Goal: Task Accomplishment & Management: Manage account settings

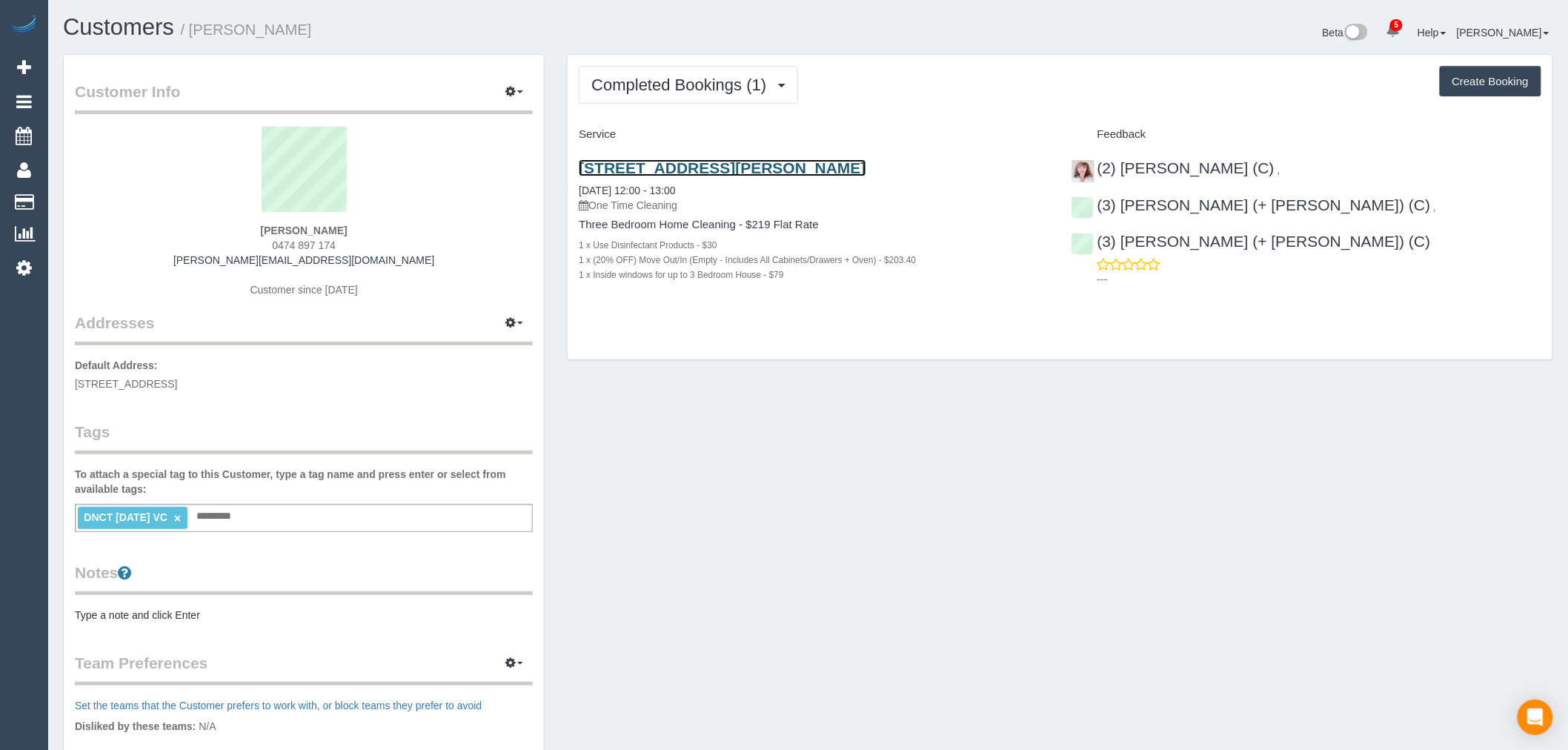
click at [730, 172] on link "[STREET_ADDRESS][PERSON_NAME]" at bounding box center [722, 168] width 287 height 17
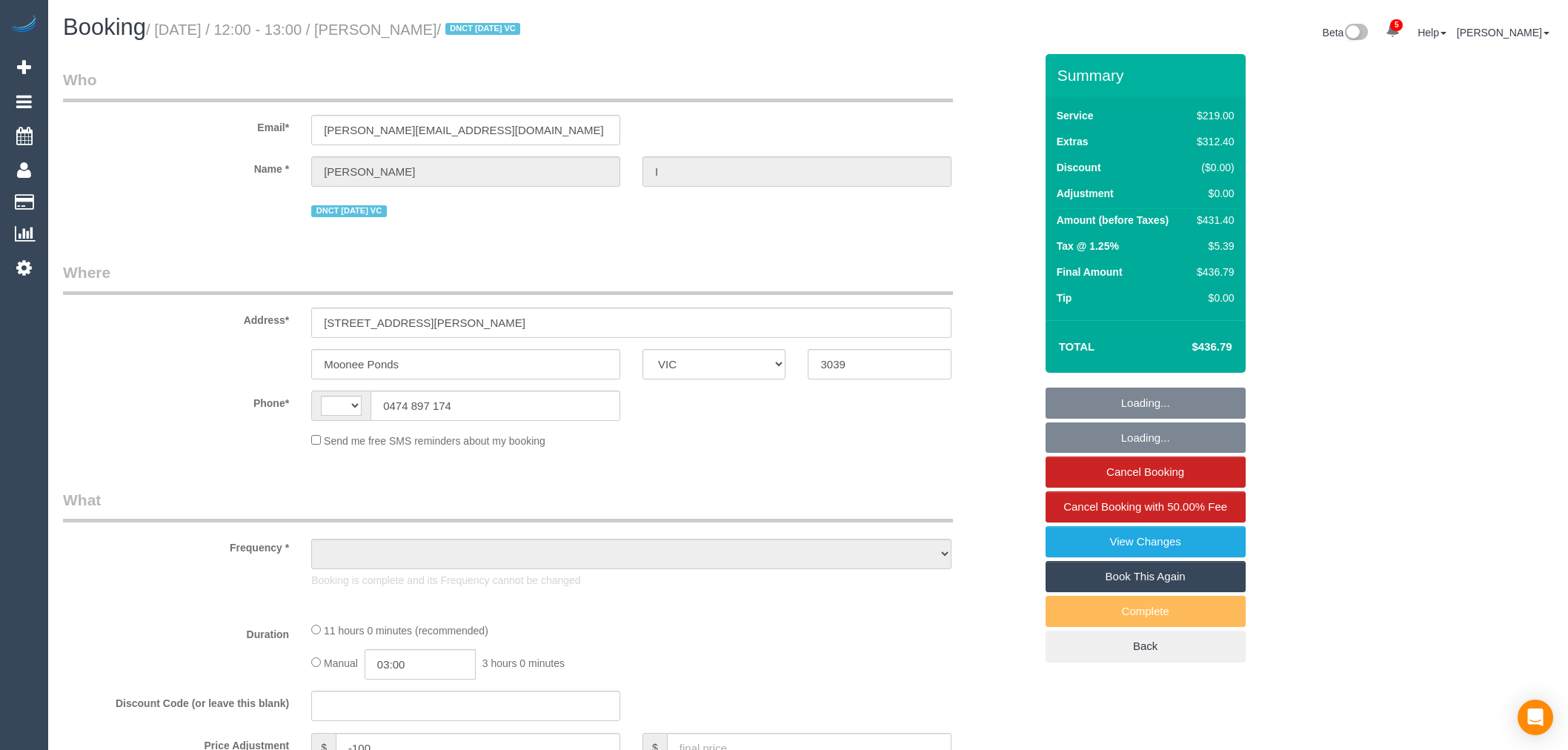
select select "VIC"
select select "string:stripe-pm_1S2xdF2GScqysDRVQeMAuZZE"
select select "number:27"
select select "number:14"
select select "number:19"
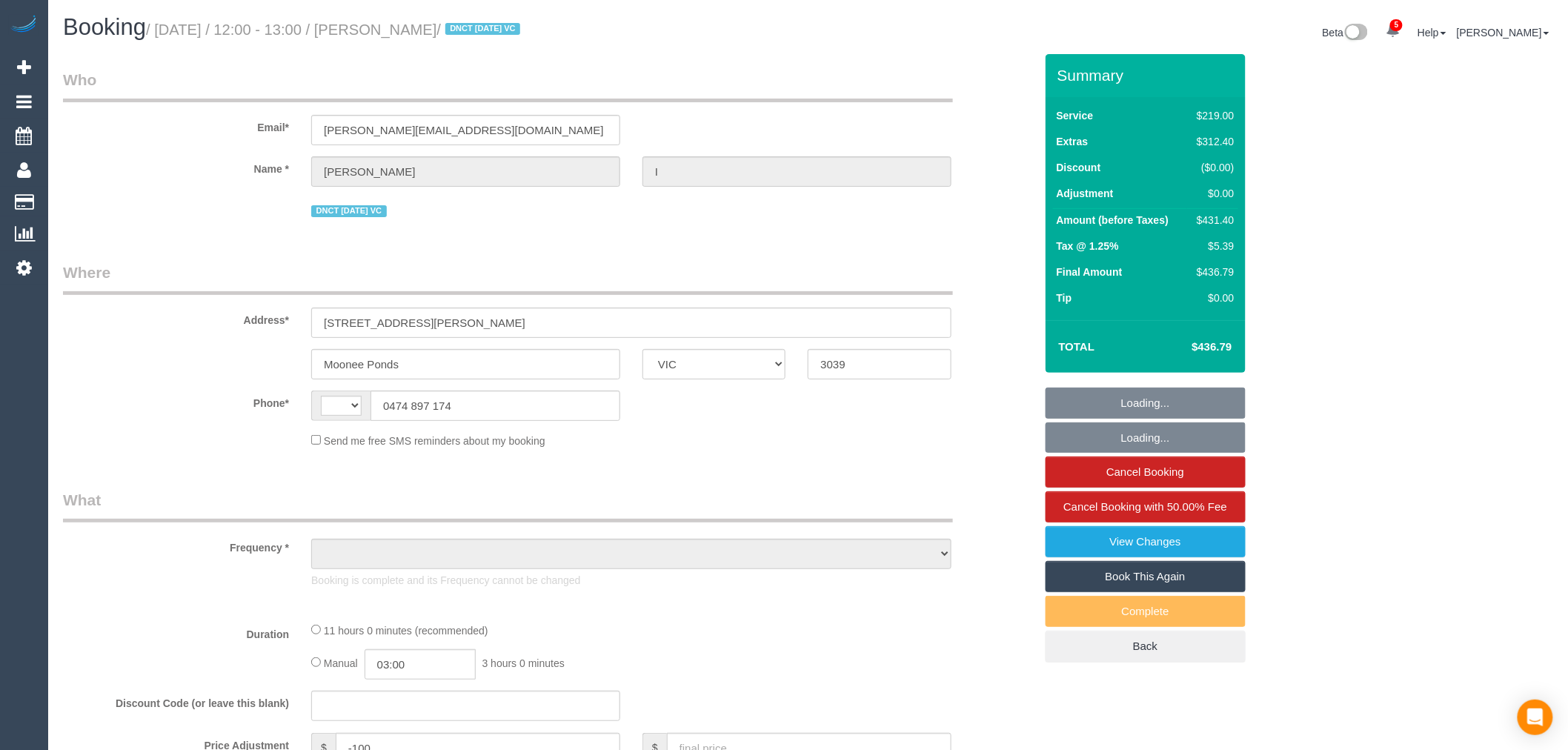
select select "number:24"
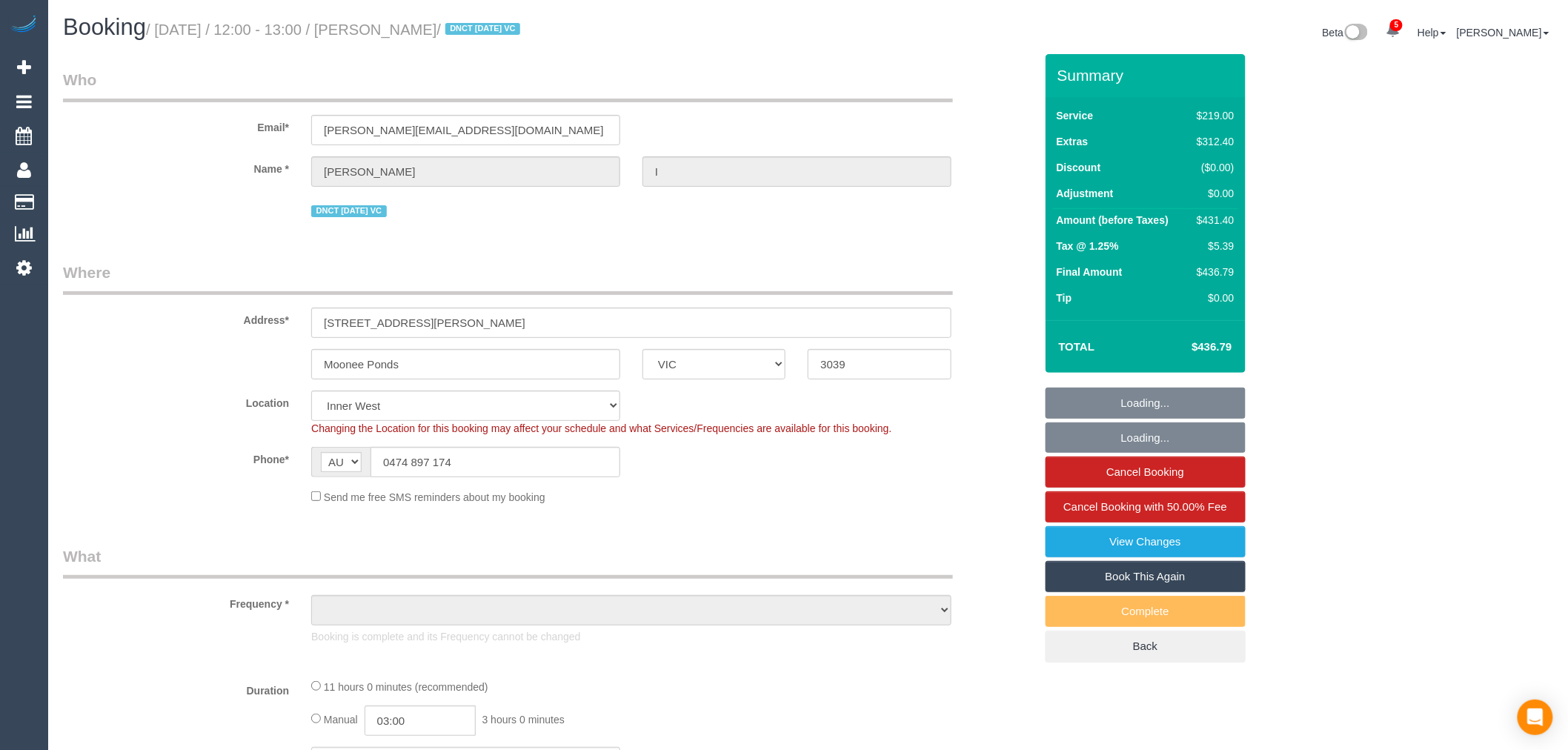
select select "string:AU"
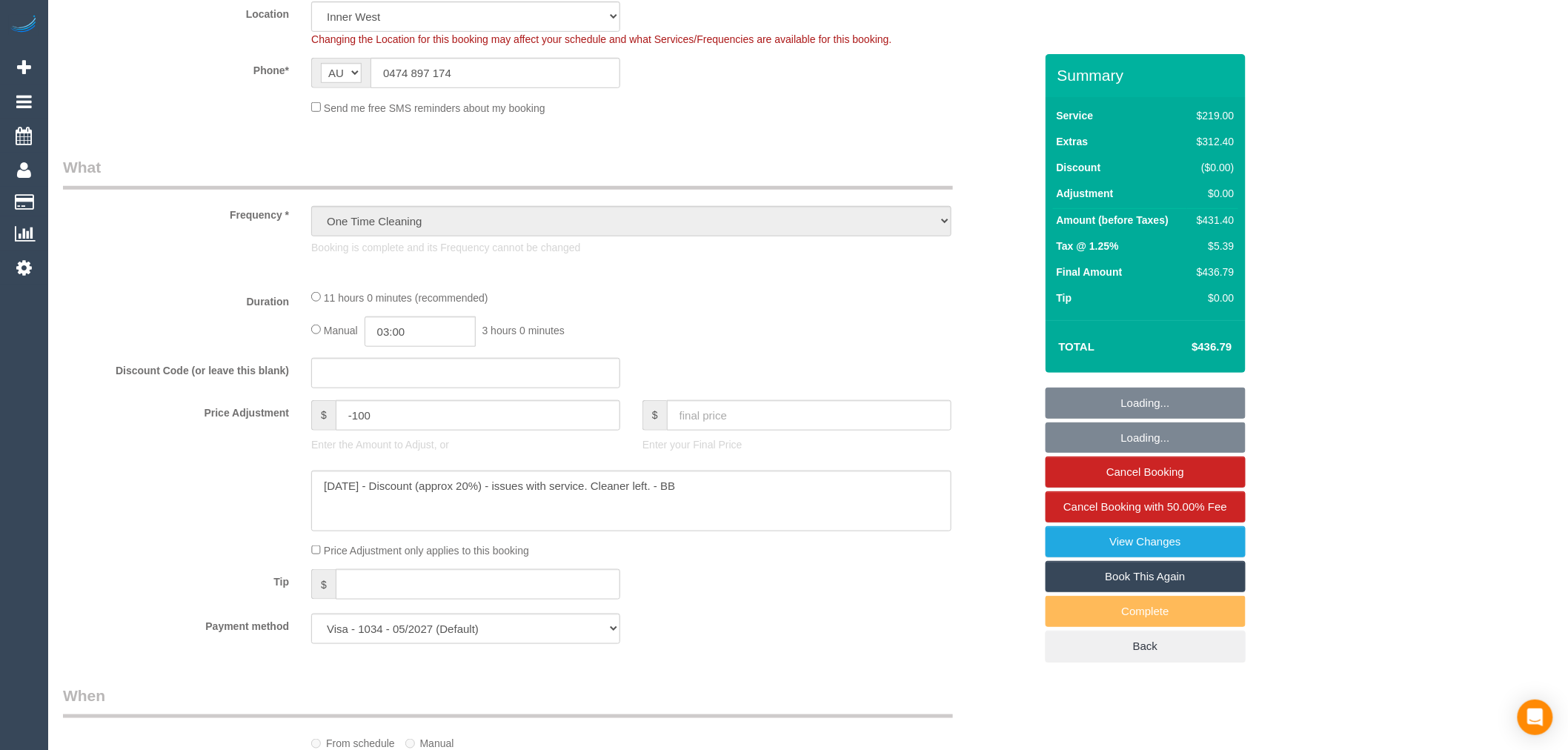
select select "object:1635"
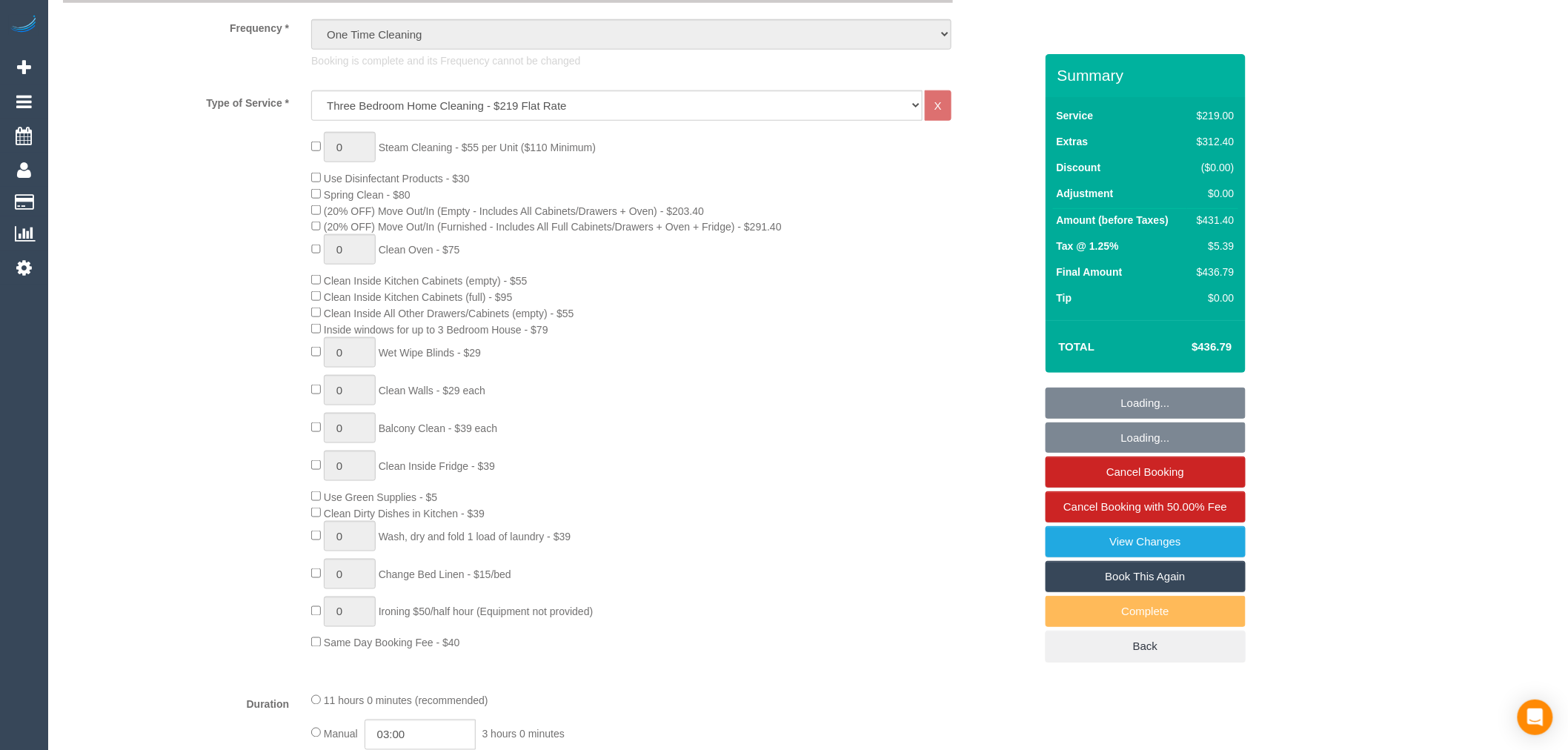
scroll to position [906, 0]
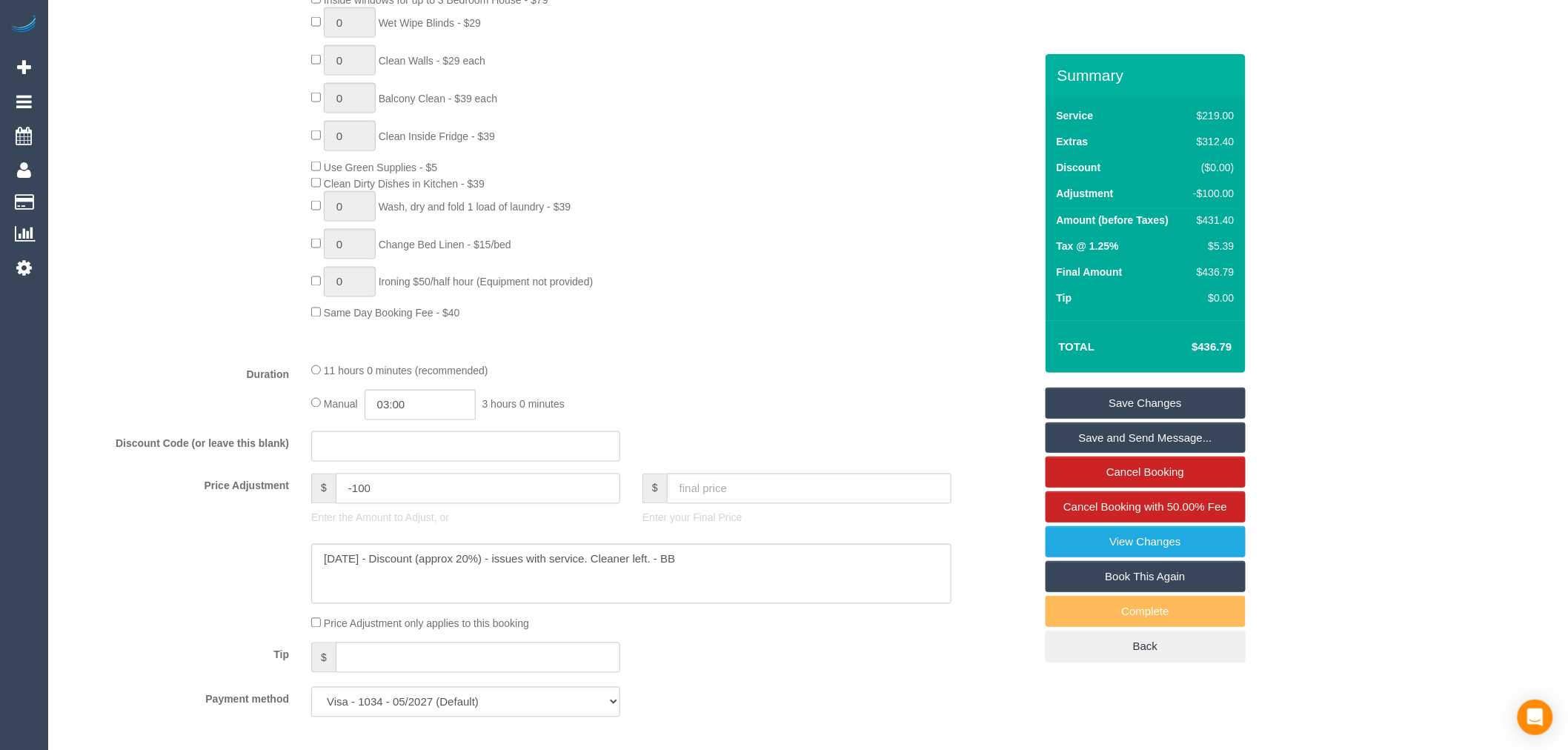
drag, startPoint x: 424, startPoint y: 515, endPoint x: 117, endPoint y: 497, distance: 307.5
click at [114, 498] on div "Price Adjustment $ -100 Enter the Amount to Adjust, or $ Enter your Final Price" at bounding box center [549, 502] width 994 height 59
type input "-200"
click at [701, 375] on fieldset "What Frequency * One Time Cleaning Weekly - 10% Off - 10.00% (0% for the First …" at bounding box center [548, 184] width 971 height 1089
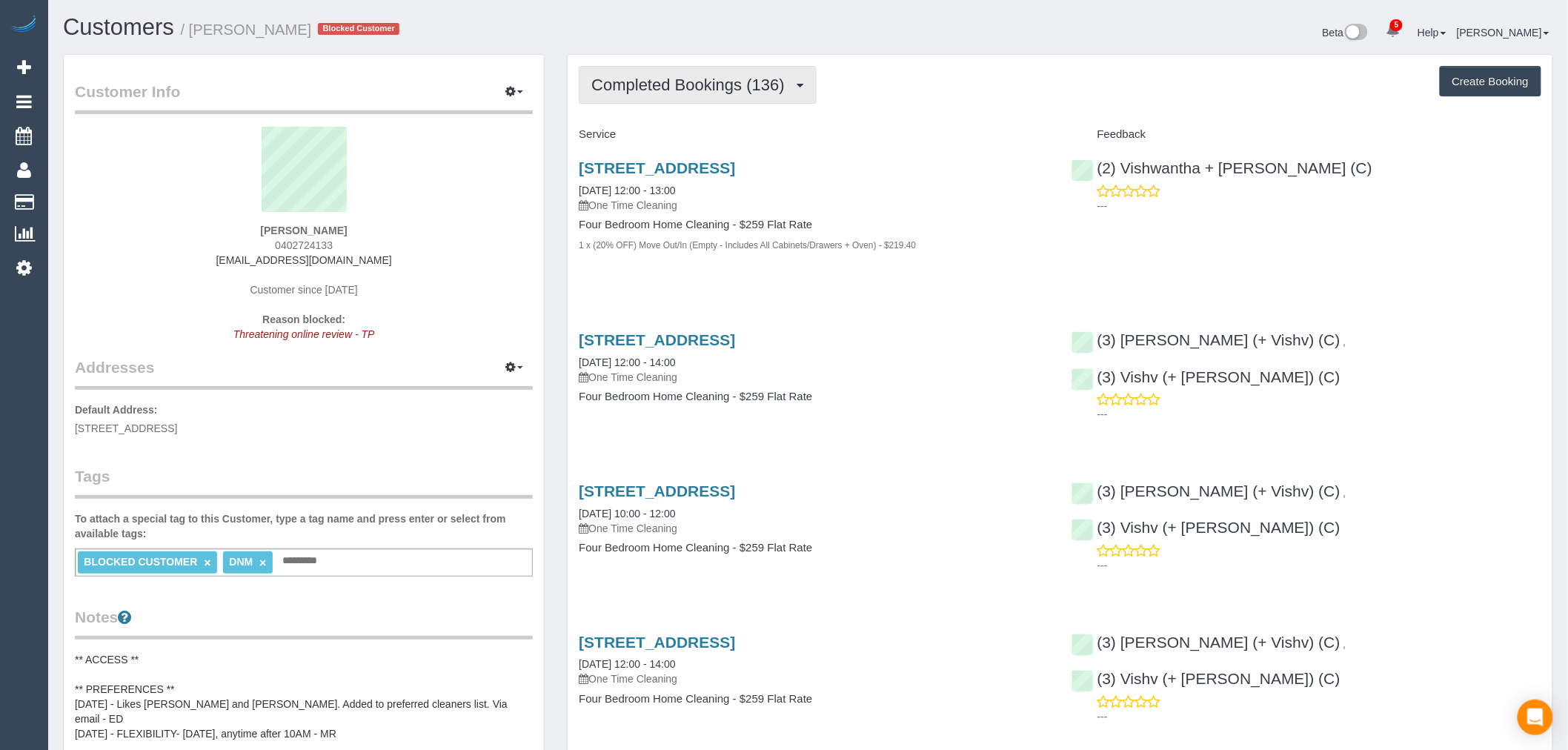
click at [715, 92] on span "Completed Bookings (136)" at bounding box center [691, 85] width 200 height 19
click at [735, 170] on link "10 Sugarloaf Close, Burwood East, VIC 3151" at bounding box center [657, 168] width 156 height 17
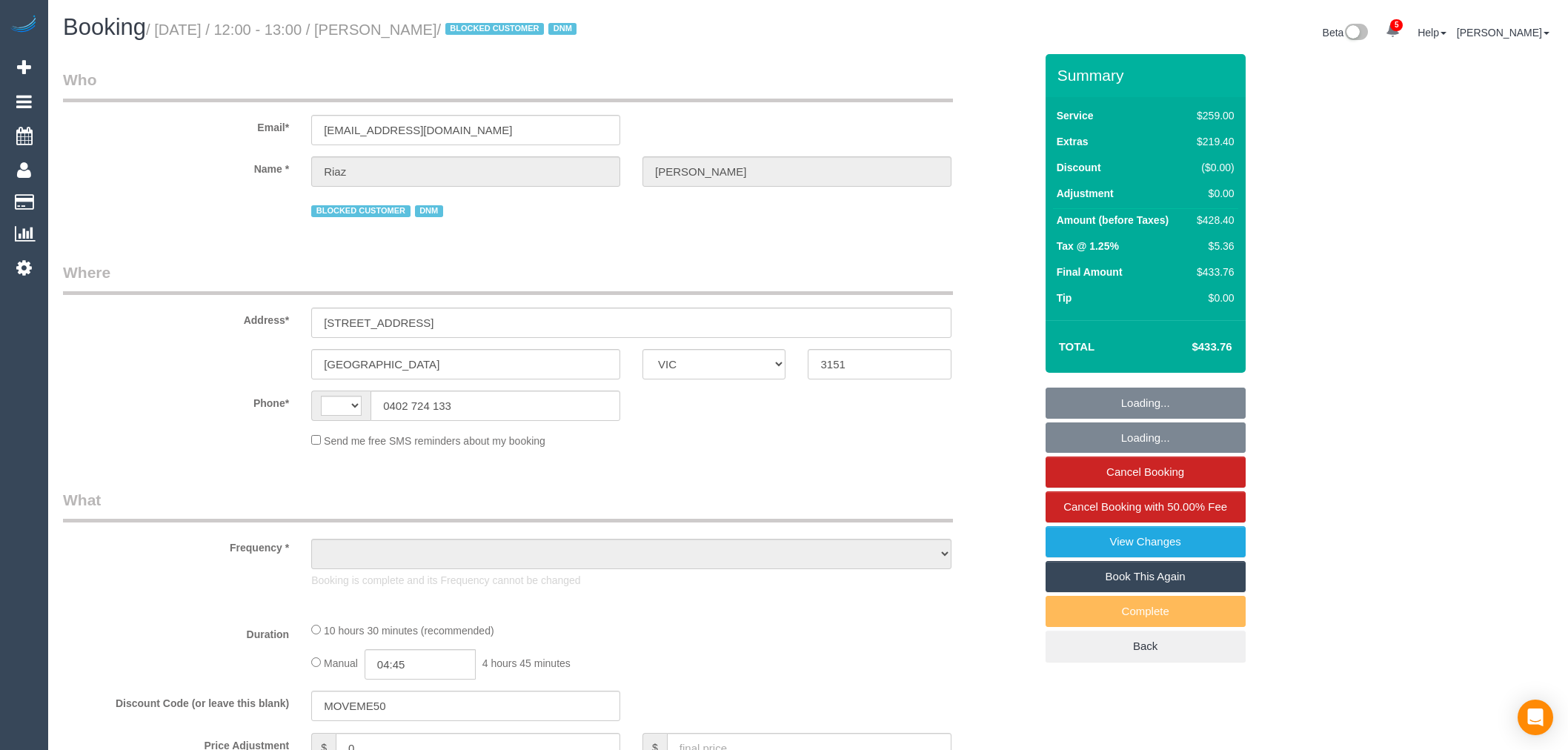
select select "VIC"
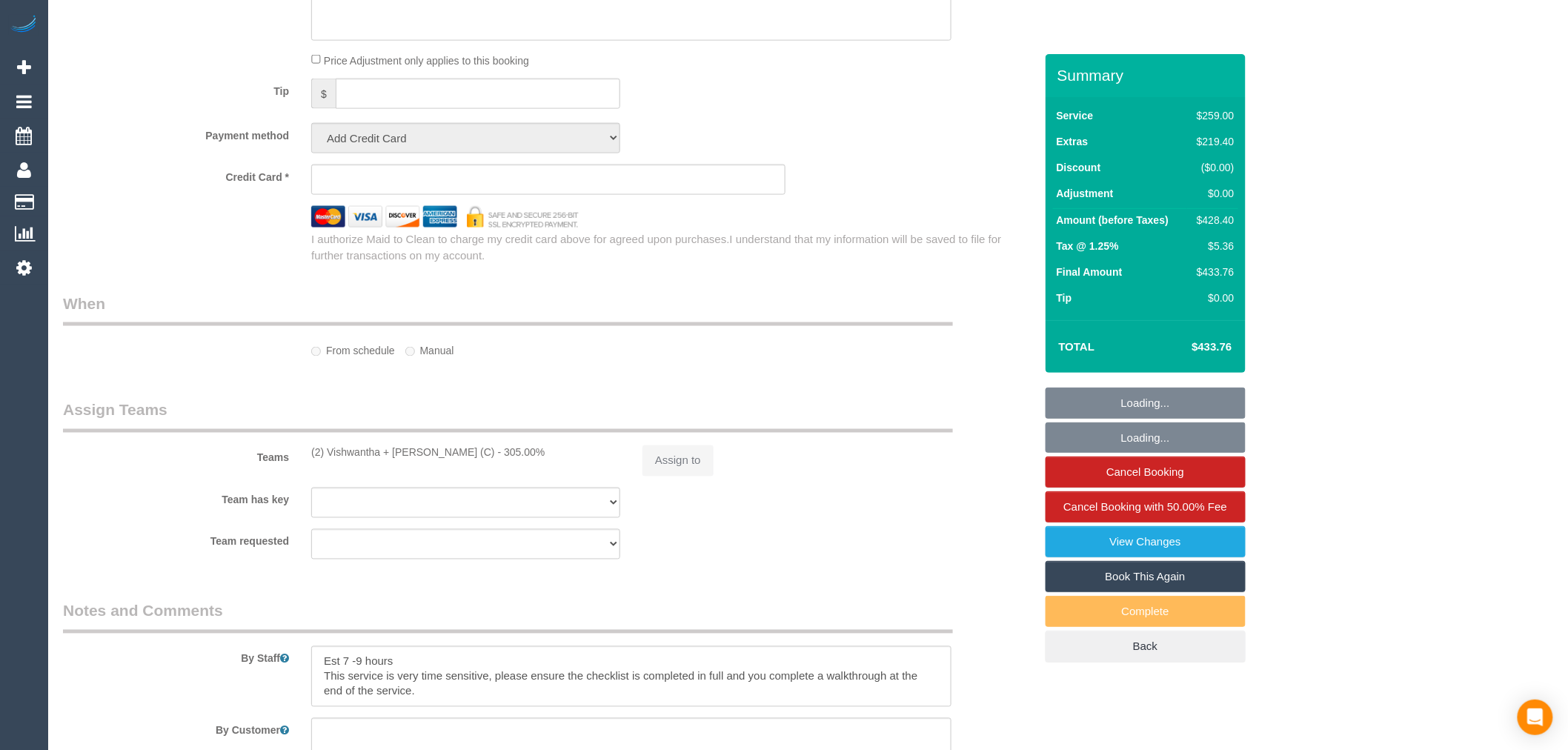
select select "number:28"
select select "number:14"
select select "number:18"
select select "number:24"
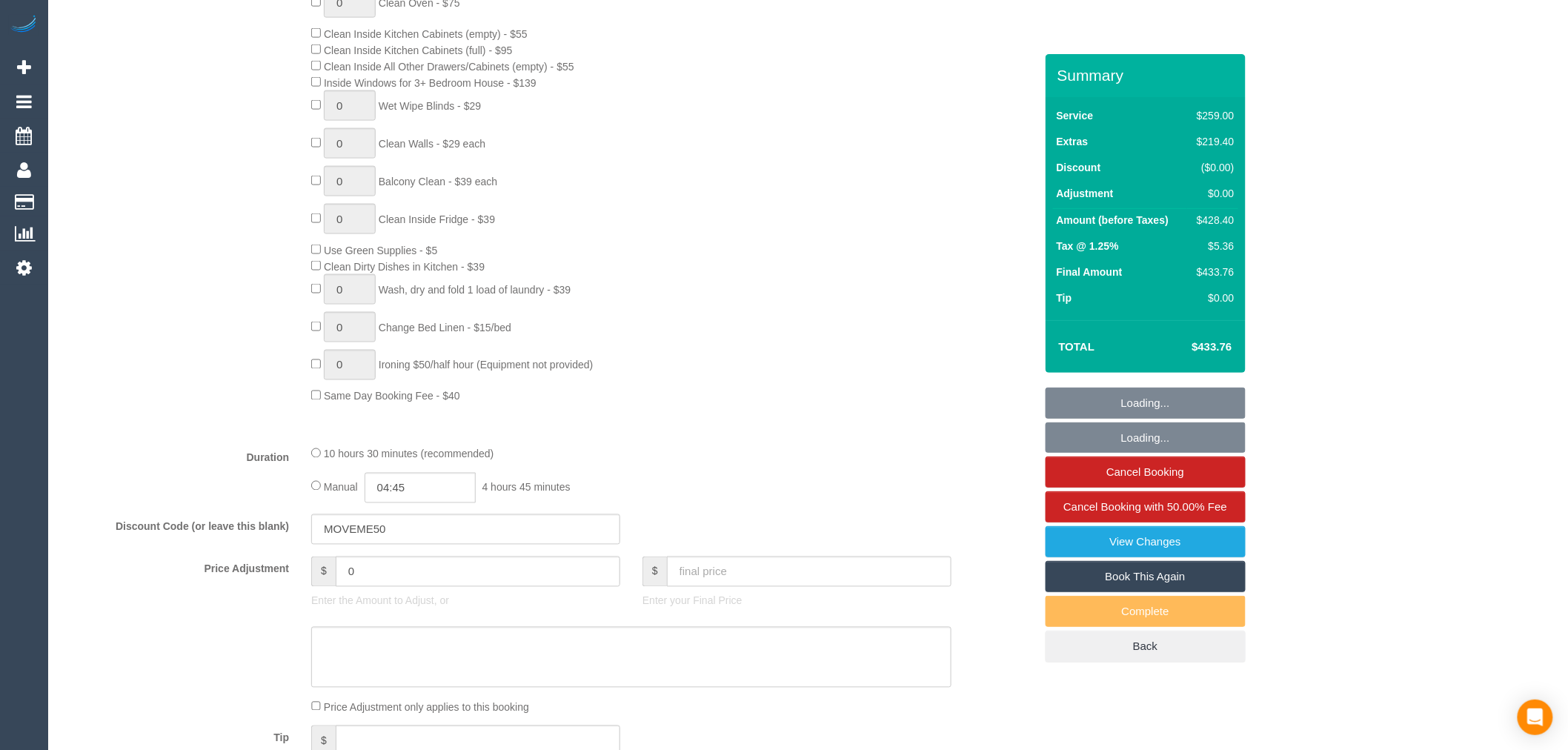
select select "string:stripe-pm_1PAlvb2GScqysDRVTBJSpKnj"
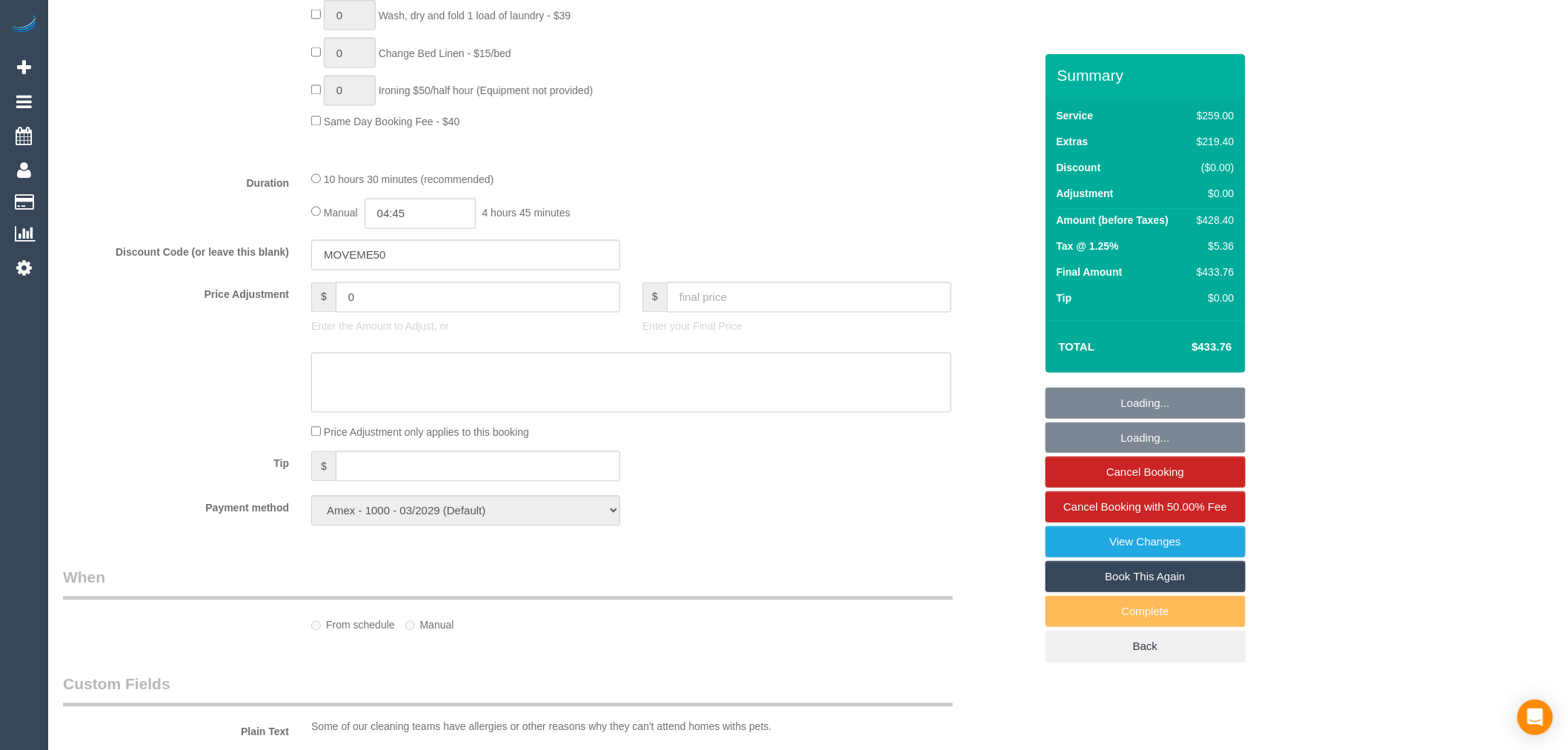
select select "string:AU"
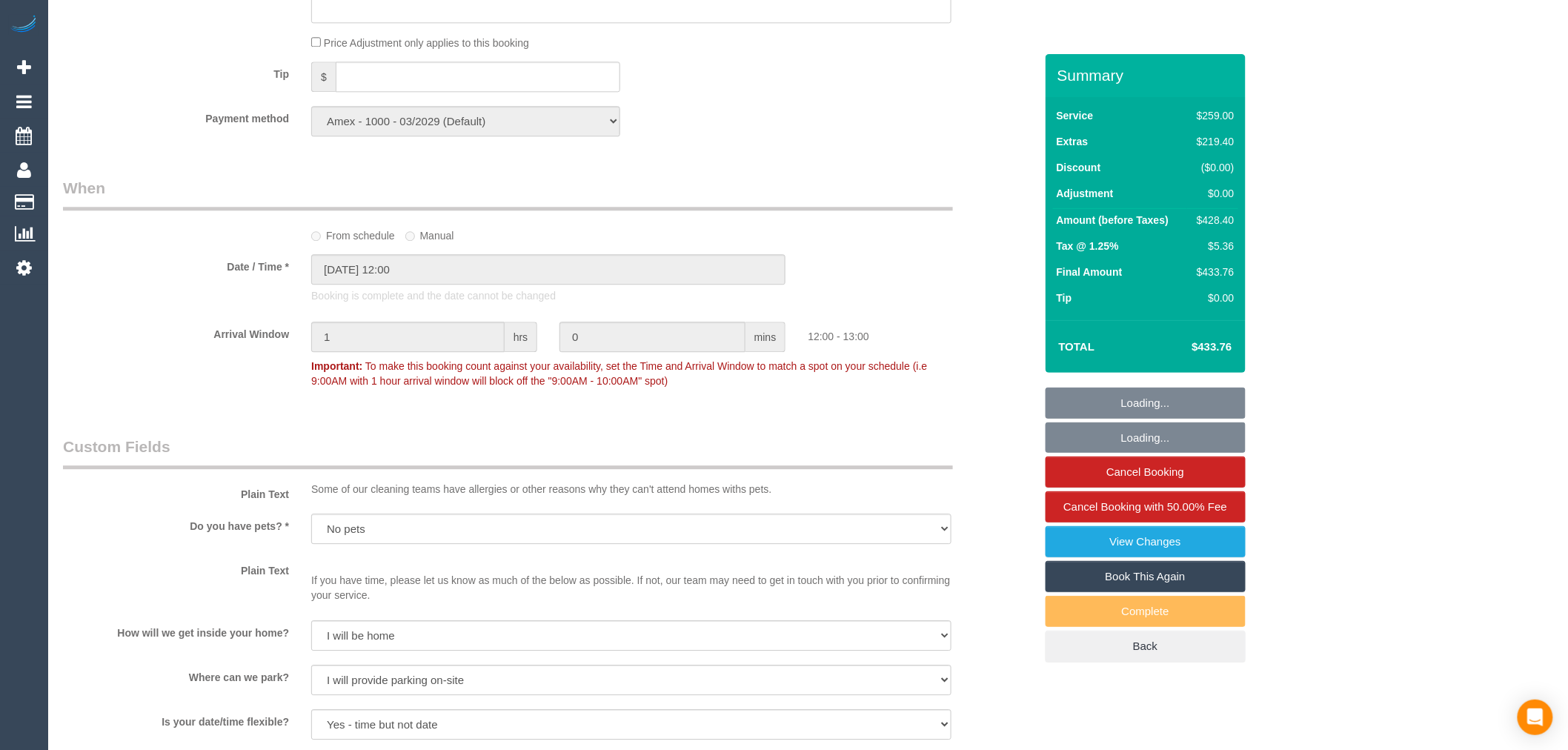
select select "object:1467"
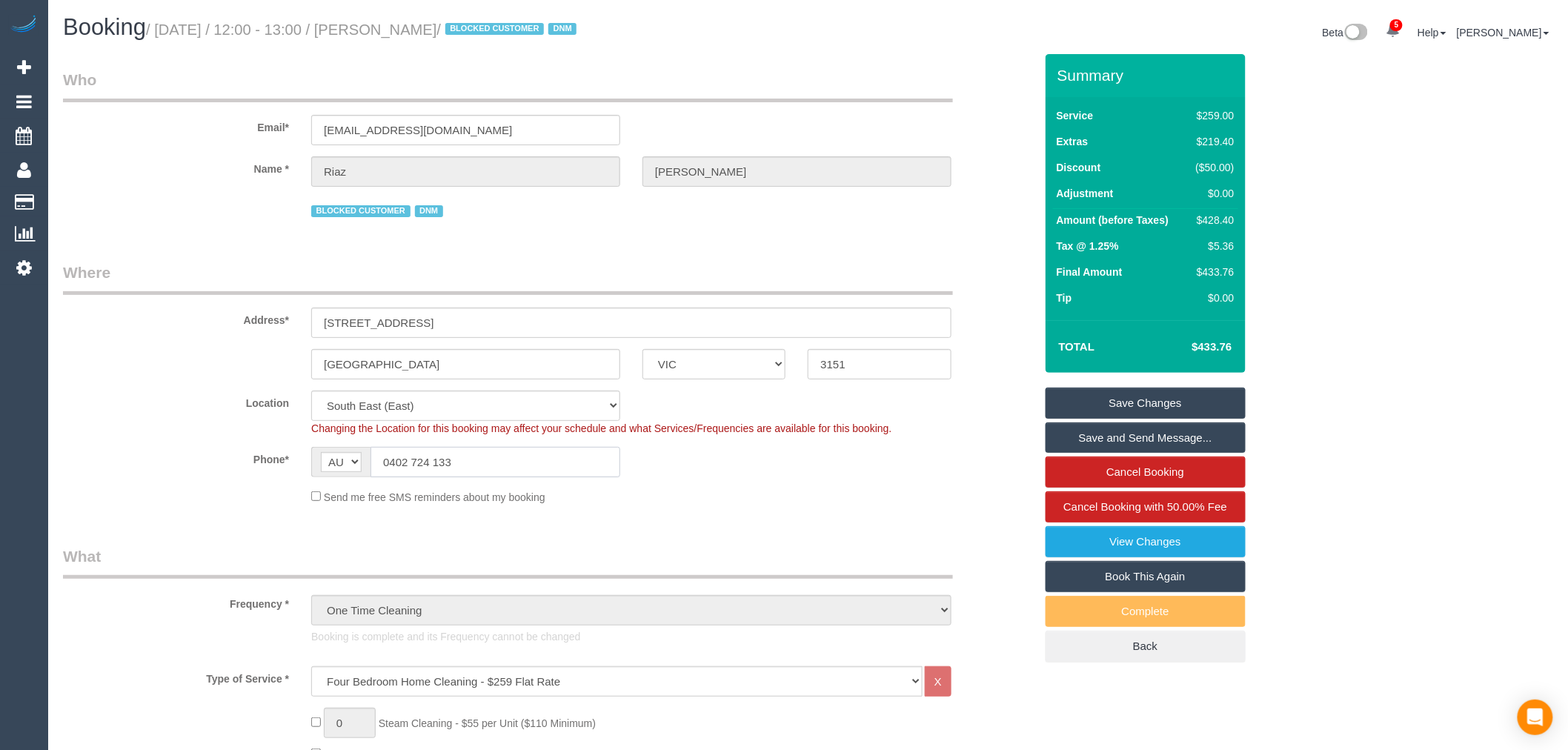
drag, startPoint x: 493, startPoint y: 454, endPoint x: 389, endPoint y: 460, distance: 104.2
click at [389, 460] on input "0402 724 133" at bounding box center [495, 461] width 249 height 31
